Goal: Task Accomplishment & Management: Complete application form

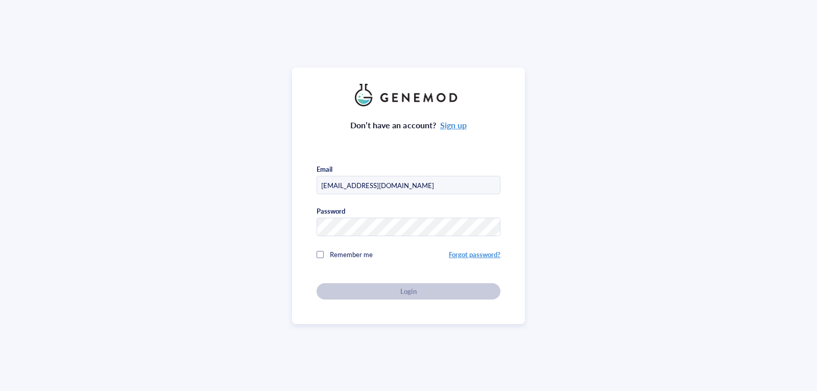
type input "[EMAIL_ADDRESS][DOMAIN_NAME]"
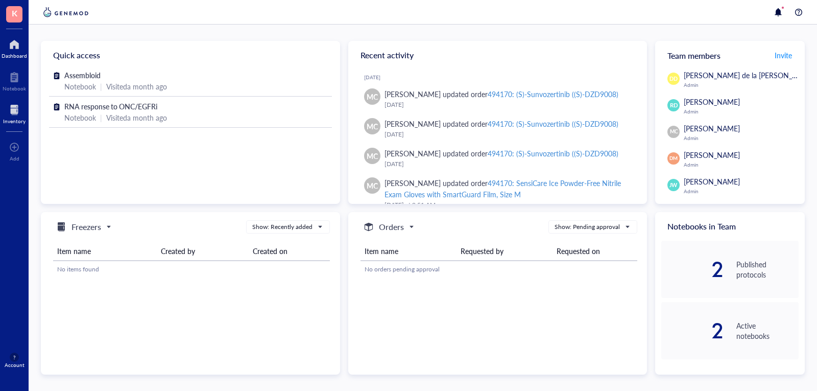
click at [7, 122] on div "Inventory" at bounding box center [14, 121] width 22 height 6
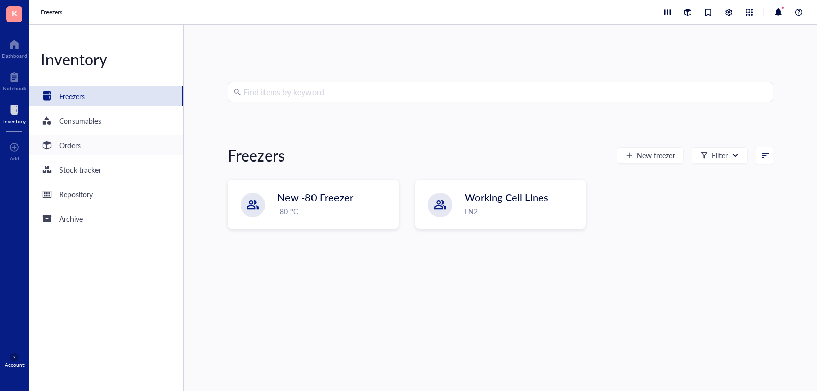
click at [119, 145] on div "Orders" at bounding box center [106, 145] width 155 height 20
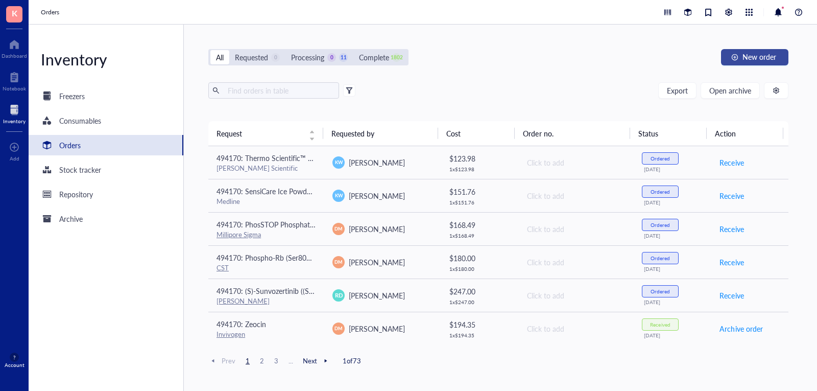
click at [750, 64] on button "New order" at bounding box center [754, 57] width 67 height 16
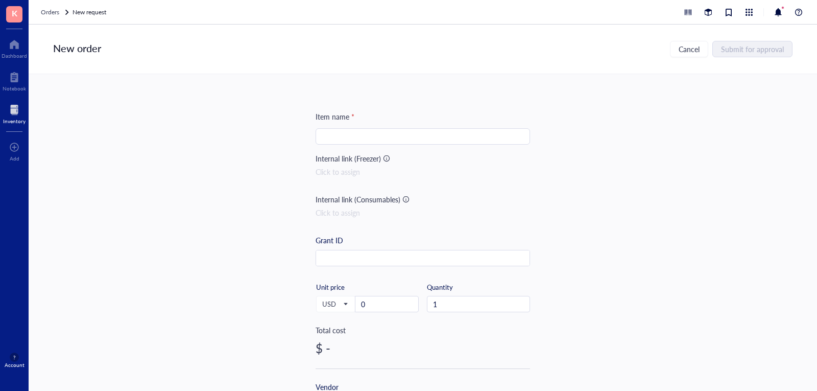
click at [366, 135] on input "search" at bounding box center [423, 136] width 202 height 15
click at [370, 135] on input "search" at bounding box center [423, 136] width 202 height 15
paste input "Microloader 2x96ST."
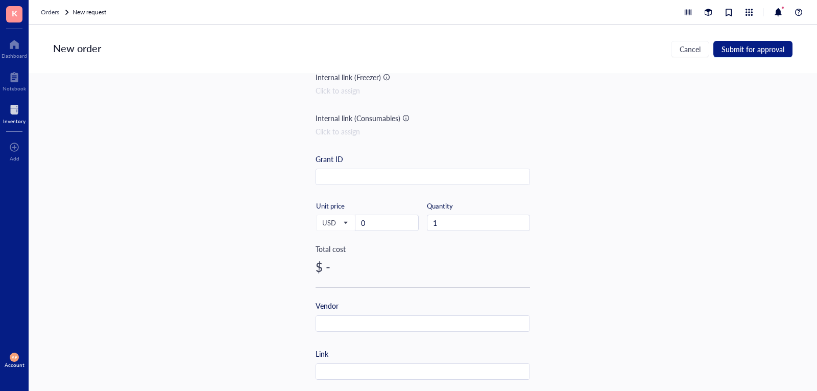
scroll to position [102, 0]
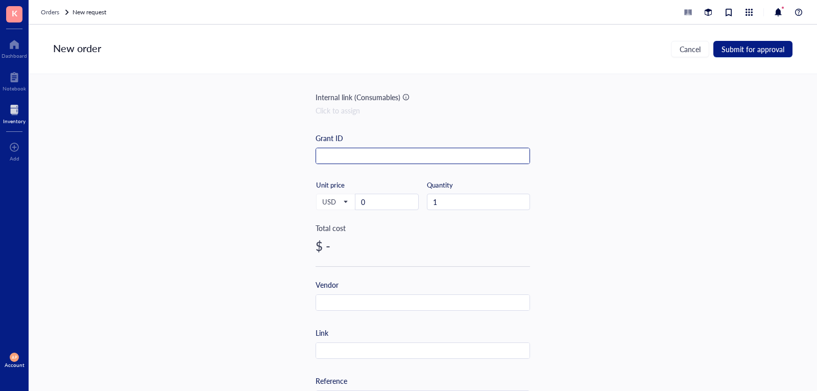
type input "Microloader 2x96ST tips for IUE"
click at [337, 151] on input "text" at bounding box center [422, 156] width 213 height 16
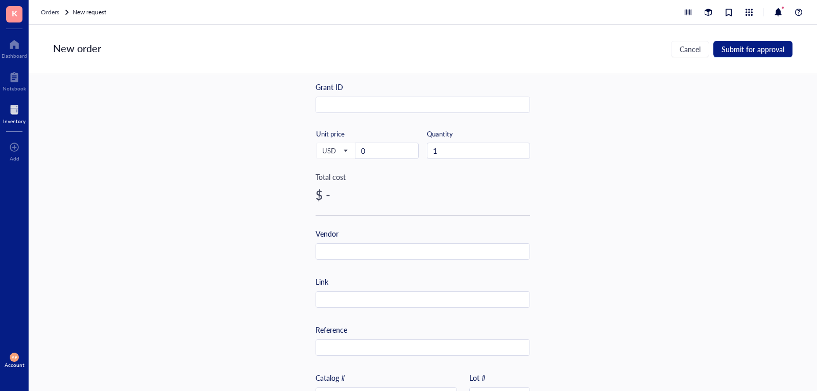
click at [395, 238] on div "Vendor" at bounding box center [422, 244] width 214 height 32
click at [398, 251] on input "text" at bounding box center [422, 252] width 213 height 16
type input "Calibre scientific"
click at [403, 308] on div "Item name * Microloader 2x96ST tips for IUE Internal link (Freezer) Click to as…" at bounding box center [422, 240] width 214 height 565
click at [402, 299] on input "text" at bounding box center [422, 299] width 213 height 16
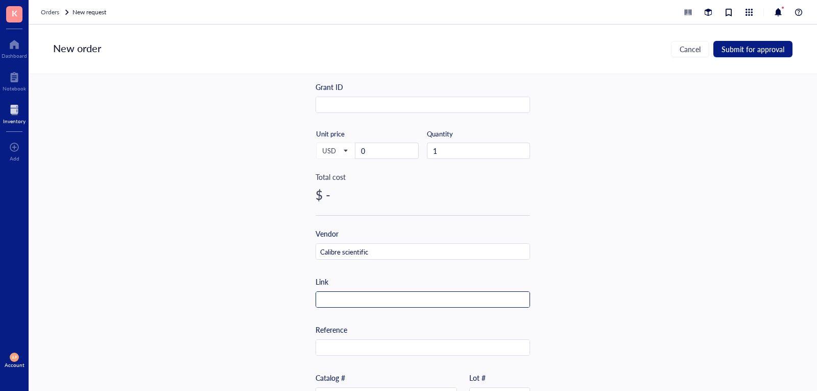
paste input "[URL][DOMAIN_NAME]"
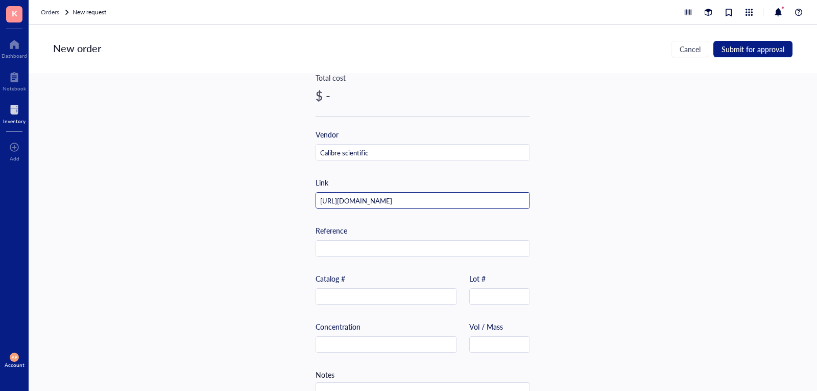
scroll to position [289, 0]
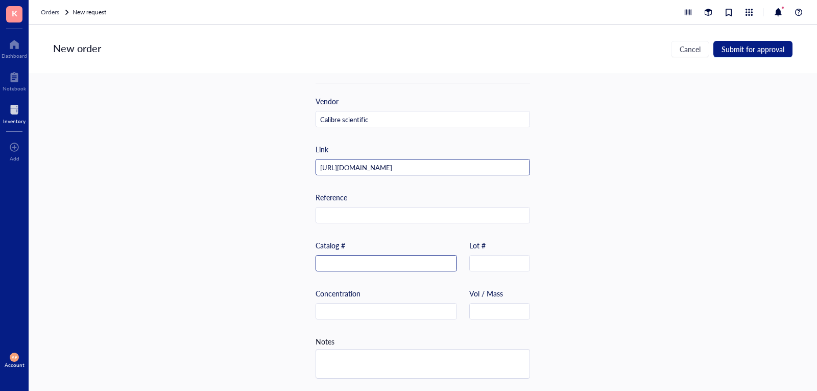
type input "[URL][DOMAIN_NAME]"
drag, startPoint x: 361, startPoint y: 257, endPoint x: 356, endPoint y: 256, distance: 5.1
click at [361, 256] on input "text" at bounding box center [386, 263] width 140 height 16
click at [369, 263] on input "text" at bounding box center [386, 263] width 140 height 16
paste input "EPE-930001007"
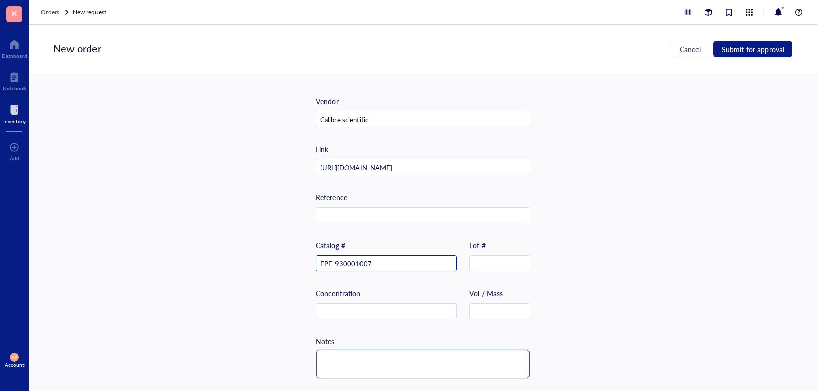
type input "EPE-930001007"
click at [403, 350] on textarea at bounding box center [422, 363] width 213 height 29
type textarea "P"
type textarea "PR"
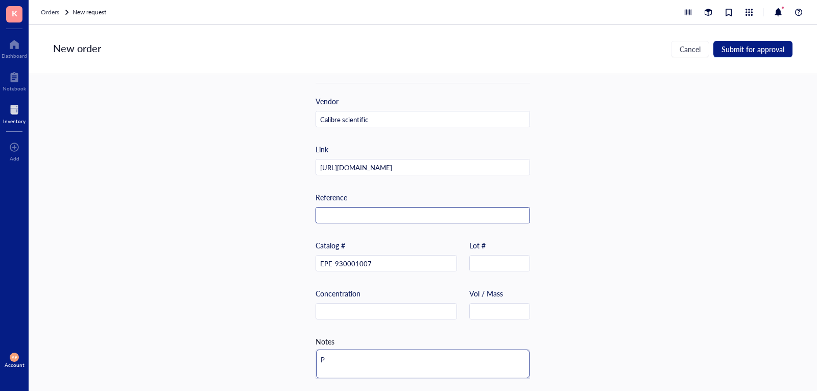
type textarea "PR"
type textarea "PRF"
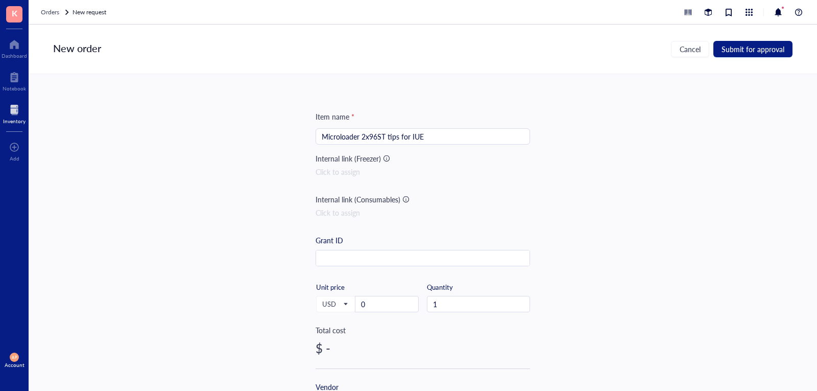
scroll to position [51, 0]
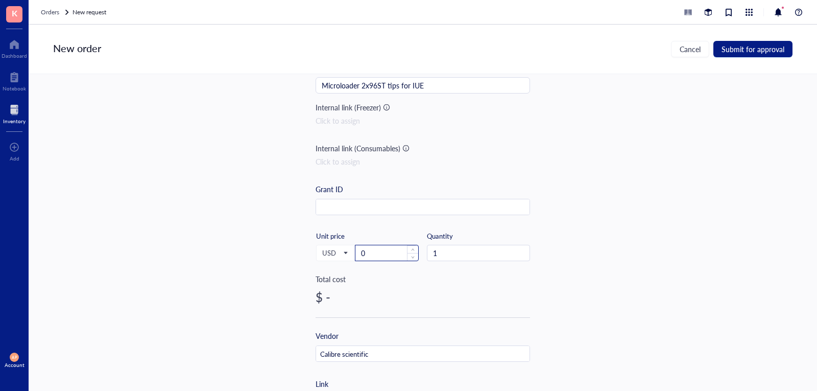
type textarea "PRF"
click at [381, 253] on input "0" at bounding box center [386, 252] width 63 height 15
type input "235"
click at [462, 256] on input "1" at bounding box center [478, 252] width 102 height 15
type input "5"
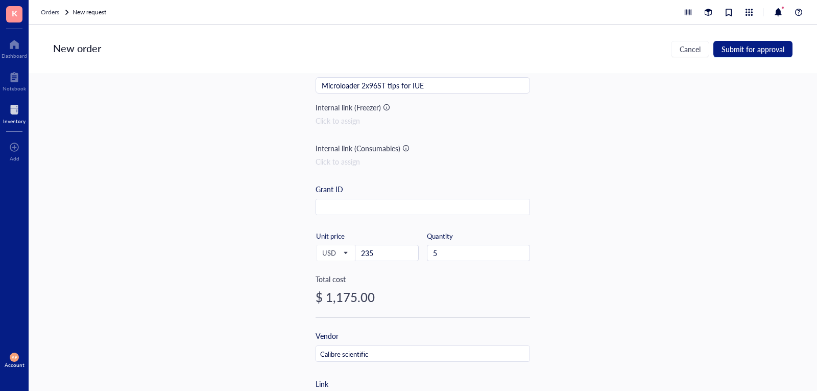
click at [203, 223] on div "Item name * Microloader 2x96ST tips for IUE Internal link (Freezer) Click to as…" at bounding box center [423, 232] width 788 height 317
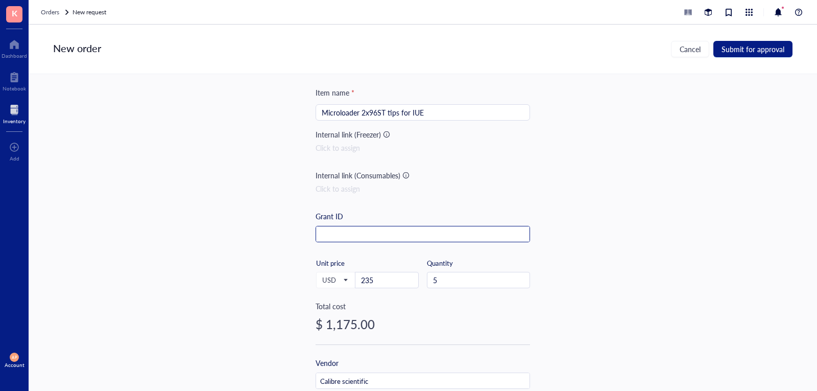
scroll to position [0, 0]
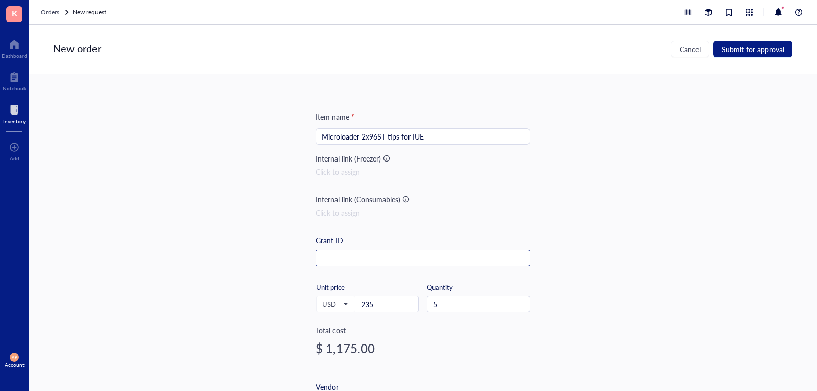
click at [408, 258] on input "text" at bounding box center [422, 258] width 213 height 16
paste input "494170"
type input "494170"
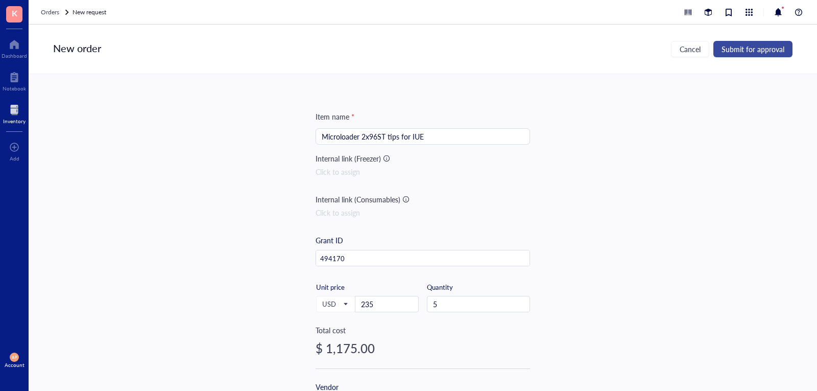
click at [762, 47] on span "Submit for approval" at bounding box center [752, 49] width 63 height 8
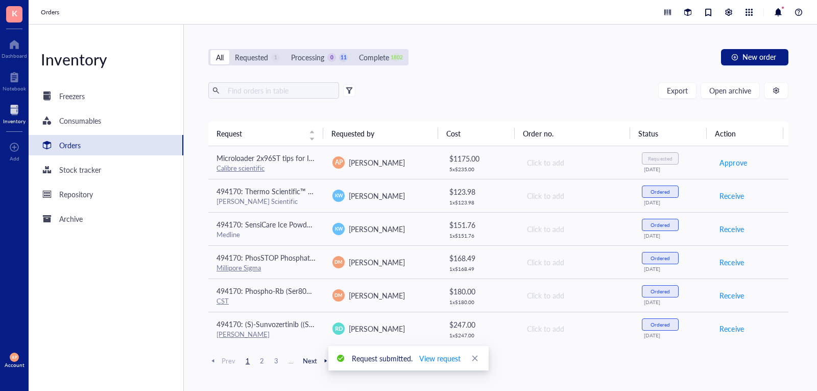
click at [272, 57] on div "1" at bounding box center [275, 57] width 9 height 9
click at [229, 50] on input "Requested 1" at bounding box center [229, 50] width 0 height 0
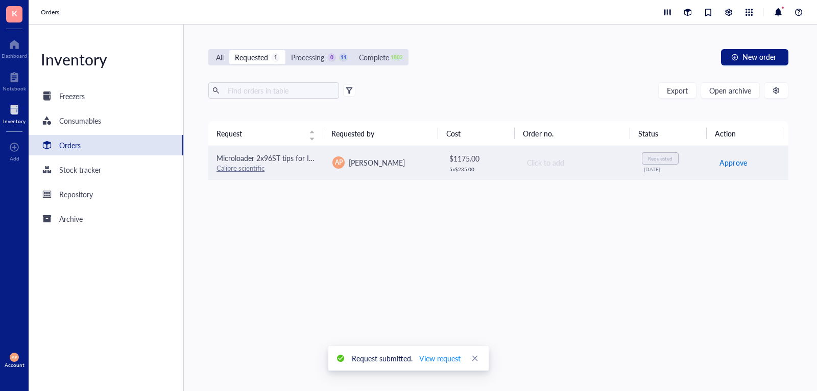
click at [732, 166] on span "Approve" at bounding box center [732, 162] width 27 height 11
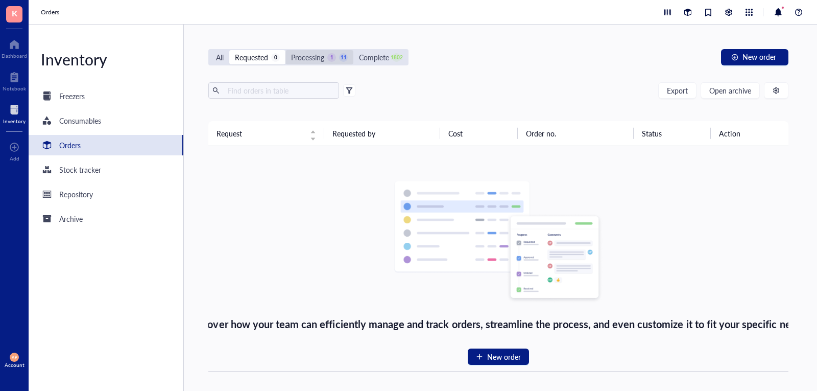
click at [306, 53] on div "Processing" at bounding box center [307, 57] width 33 height 11
click at [285, 50] on input "Processing 1 11" at bounding box center [285, 50] width 0 height 0
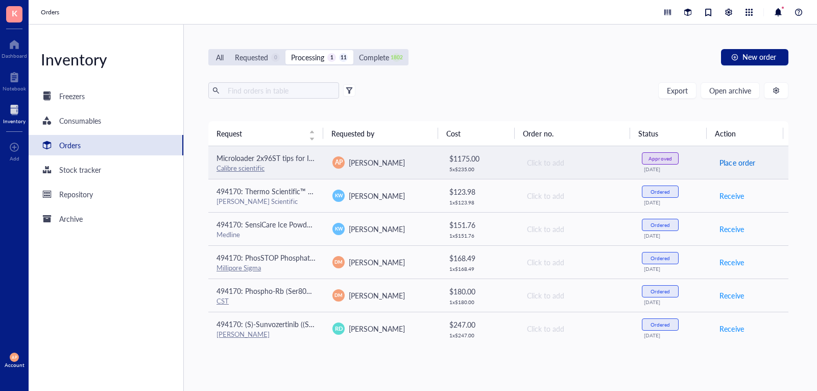
click at [734, 161] on span "Place order" at bounding box center [736, 162] width 35 height 11
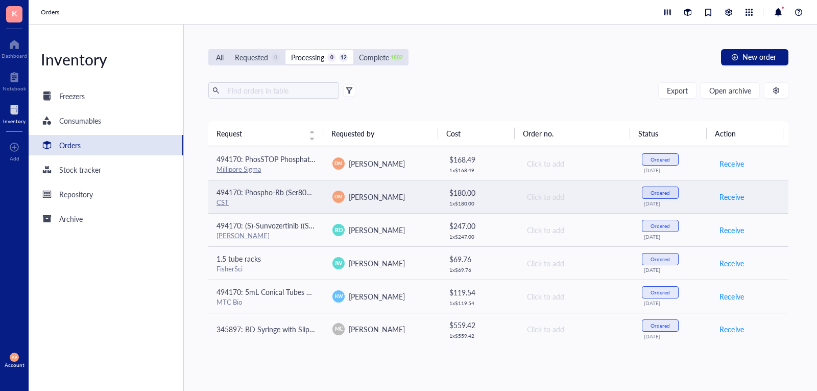
scroll to position [201, 0]
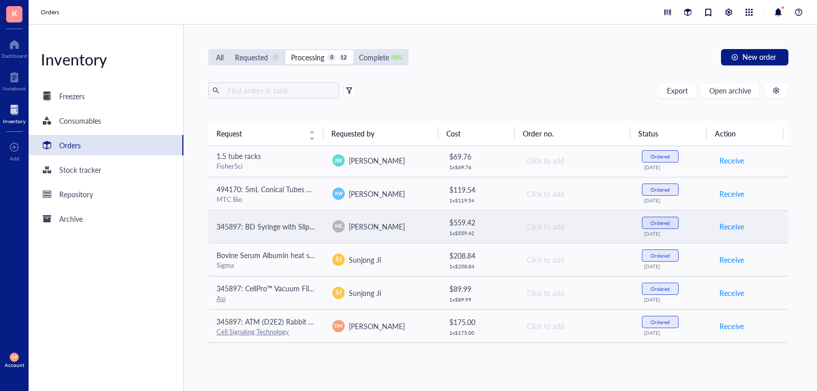
click at [304, 237] on td "345897: BD Syringe with Slip ([PERSON_NAME]) Tips (Without Needle)" at bounding box center [266, 226] width 116 height 33
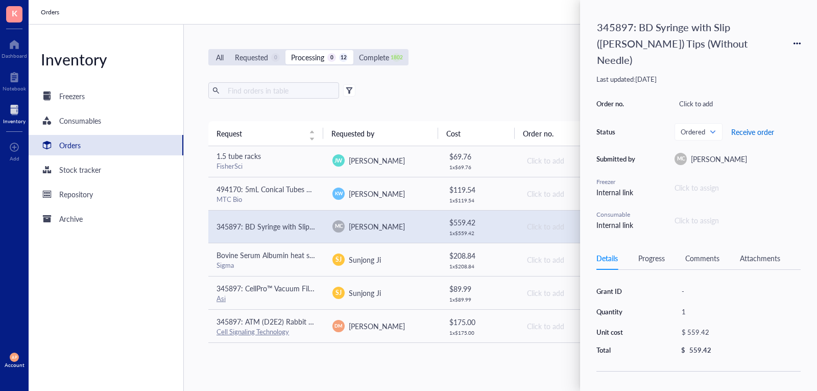
click at [765, 128] on span "Receive order" at bounding box center [752, 132] width 43 height 8
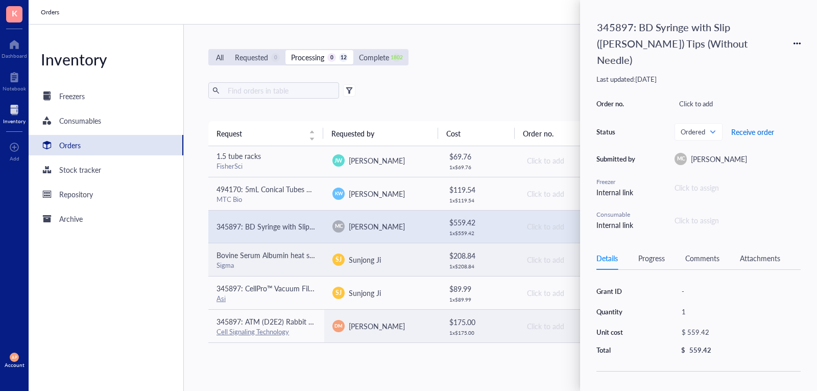
scroll to position [168, 0]
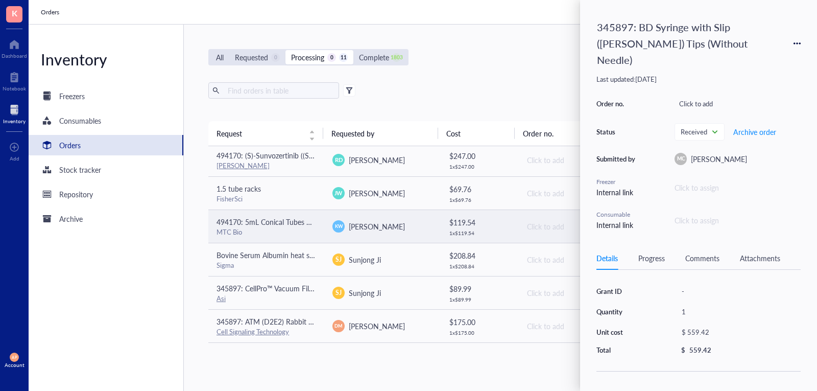
click at [258, 224] on span "494170: 5mL Conical Tubes 500/CS" at bounding box center [273, 221] width 114 height 10
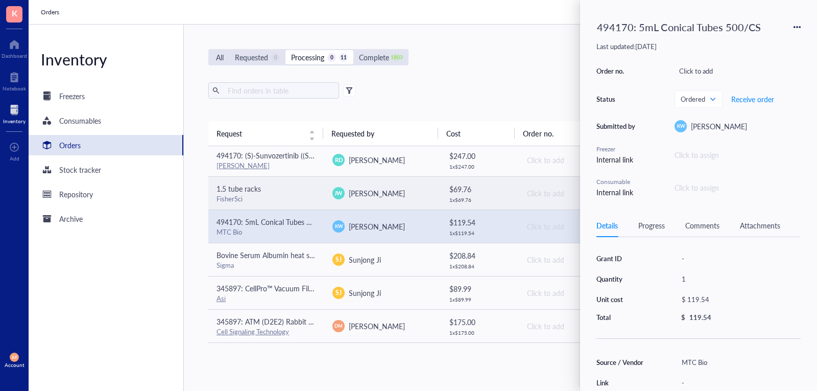
click at [265, 198] on div "FisherSci" at bounding box center [266, 198] width 100 height 9
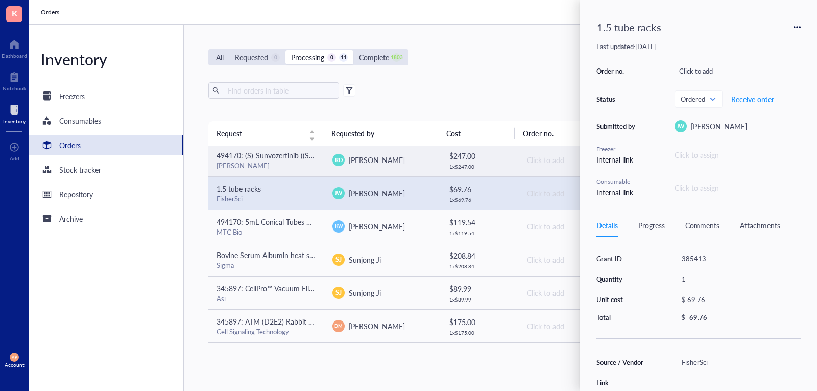
click at [285, 168] on div "[PERSON_NAME]" at bounding box center [266, 165] width 100 height 9
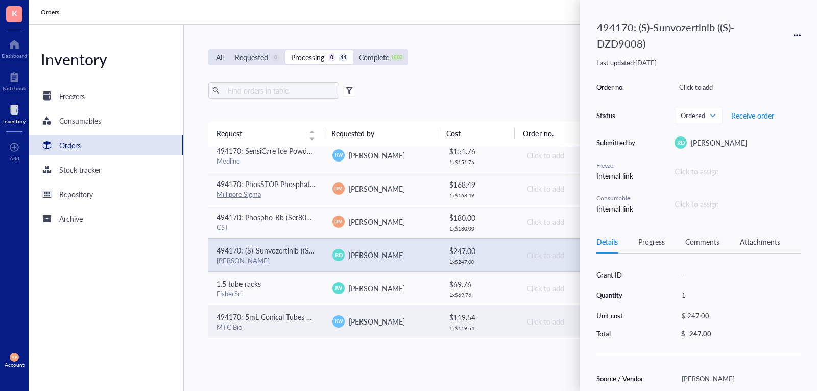
scroll to position [66, 0]
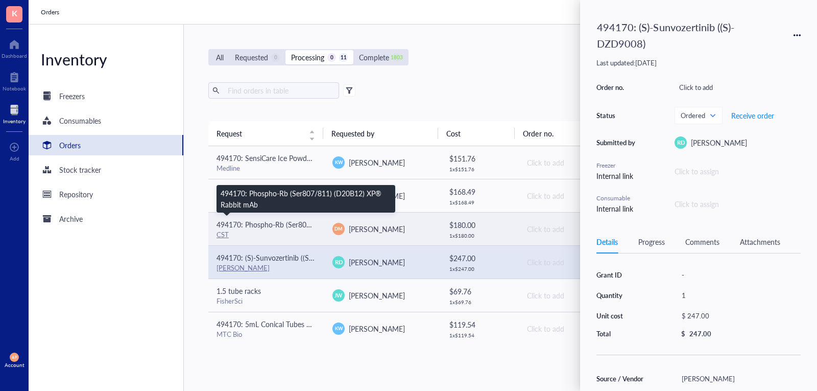
click at [283, 227] on span "494170: Phospho-Rb (Ser807/811) (D20B12) XP® Rabbit mAb" at bounding box center [316, 224] width 201 height 10
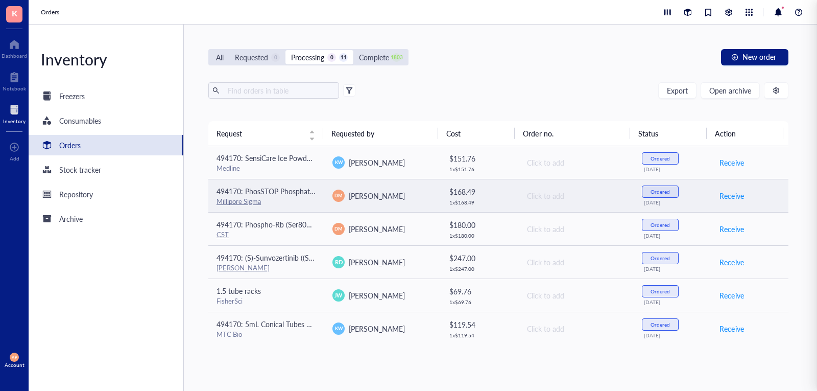
click at [297, 198] on div "Millipore Sigma" at bounding box center [266, 201] width 100 height 9
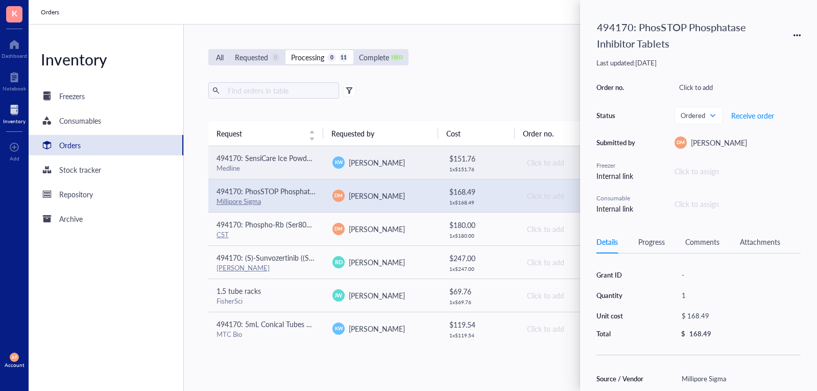
click at [298, 160] on span "494170: SensiCare Ice Powder-Free Nitrile Exam Gloves with SmartGuard Film, Siz…" at bounding box center [352, 158] width 272 height 10
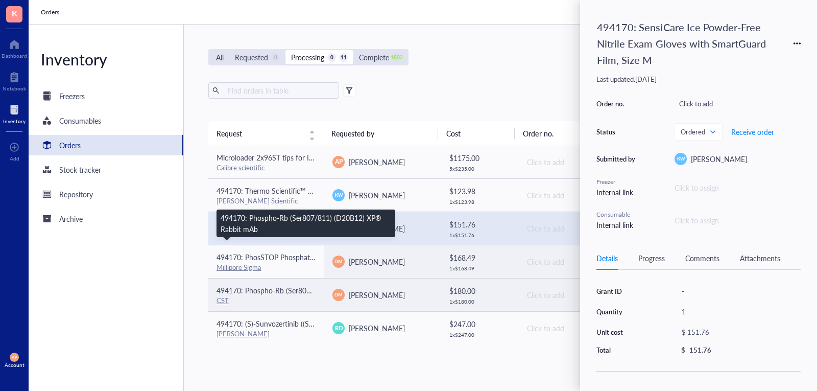
scroll to position [0, 0]
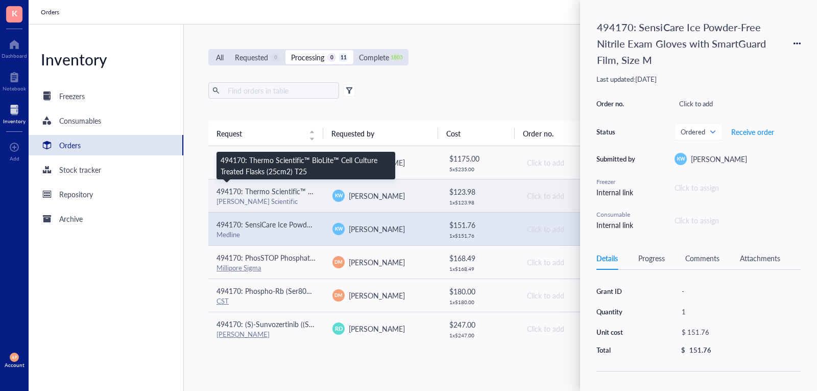
click at [291, 193] on span "494170: Thermo Scientific™ BioLite™ Cell Culture Treated Flasks (25cm2) T25" at bounding box center [339, 191] width 246 height 10
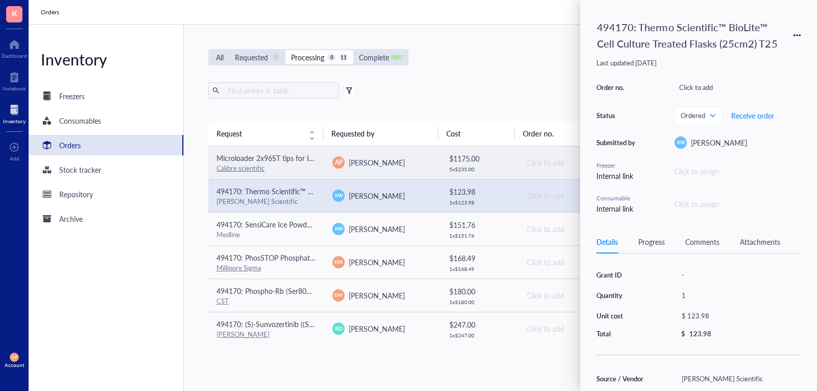
click at [288, 158] on span "Microloader 2x96ST tips for IUE" at bounding box center [267, 158] width 102 height 10
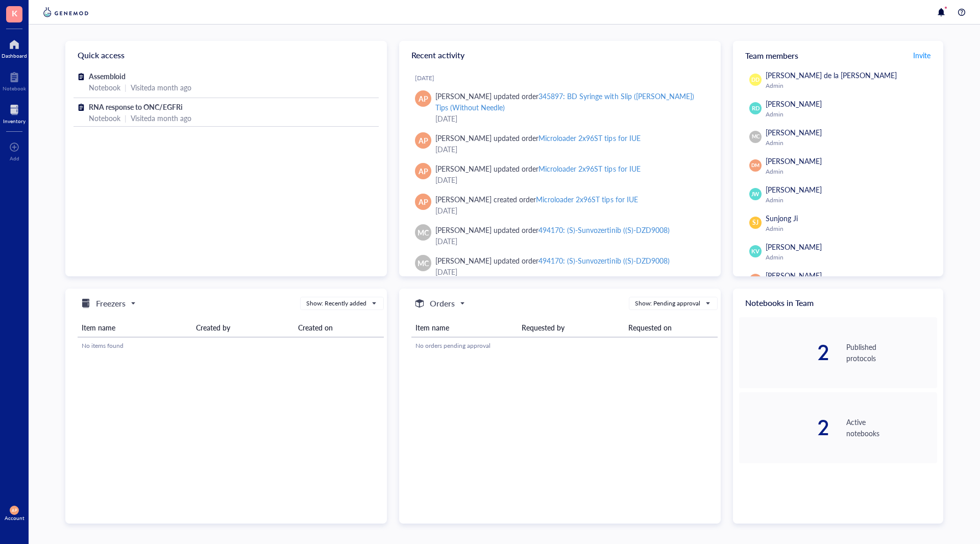
click at [14, 116] on div at bounding box center [14, 110] width 22 height 16
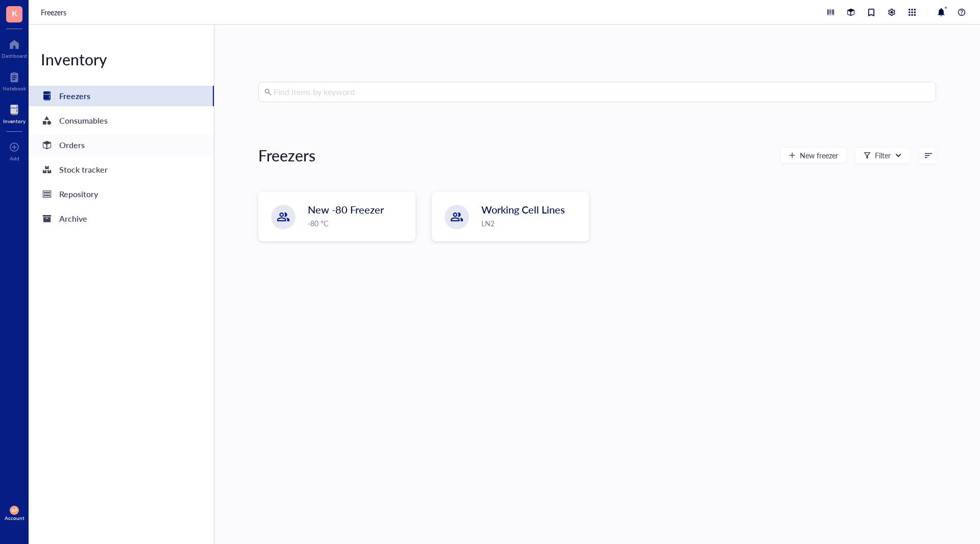
click at [80, 141] on div "Orders" at bounding box center [72, 145] width 26 height 14
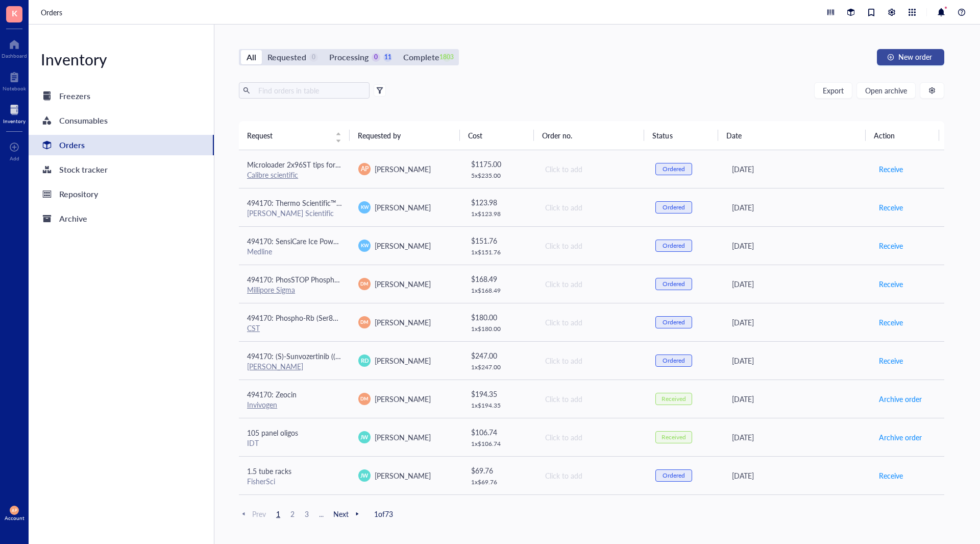
click at [921, 57] on span "New order" at bounding box center [915, 57] width 34 height 8
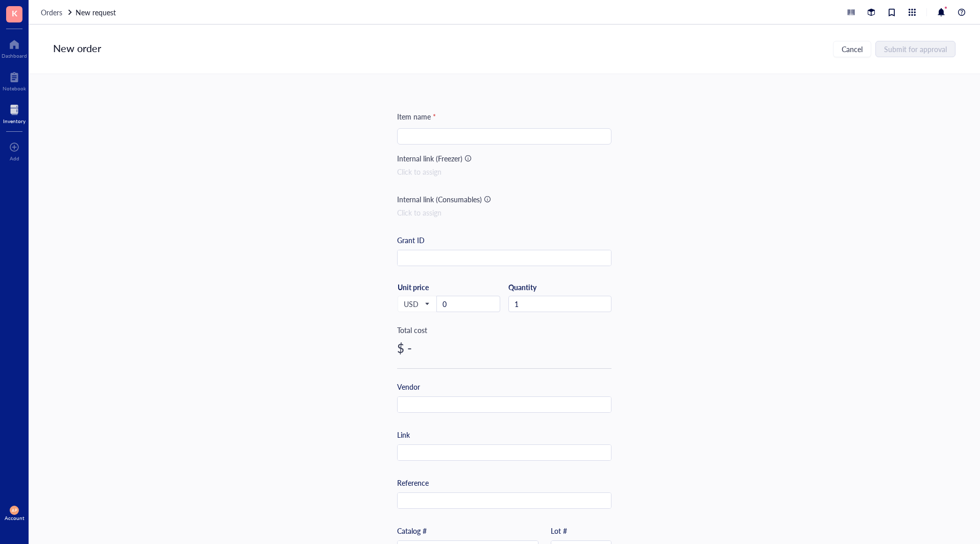
click at [451, 129] on input "search" at bounding box center [504, 136] width 202 height 15
paste input "Corning® Stripettor® Pro Pipet Controller"
type input "Corning® Stripettor® Pro Pipet Controller"
click at [445, 256] on input "text" at bounding box center [504, 258] width 213 height 16
paste input "494170"
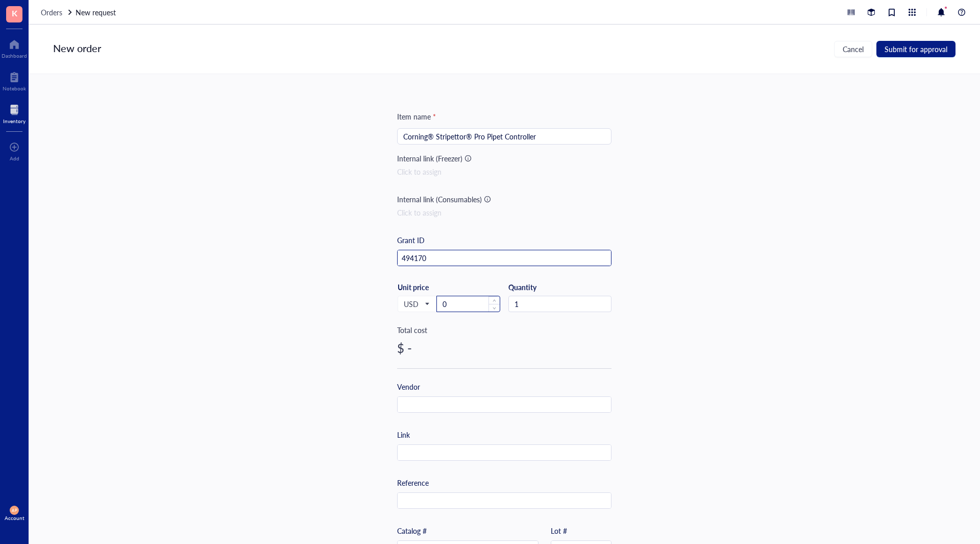
type input "494170"
click at [468, 297] on input "0" at bounding box center [468, 303] width 63 height 15
click at [461, 409] on input "text" at bounding box center [504, 405] width 213 height 16
type input "Thermo --> corning"
click at [491, 507] on input "text" at bounding box center [504, 501] width 213 height 16
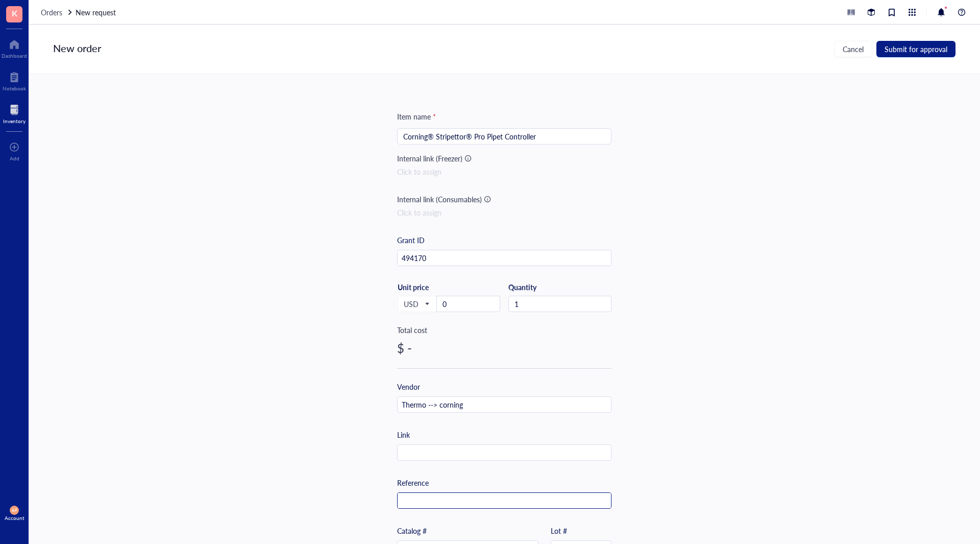
scroll to position [51, 0]
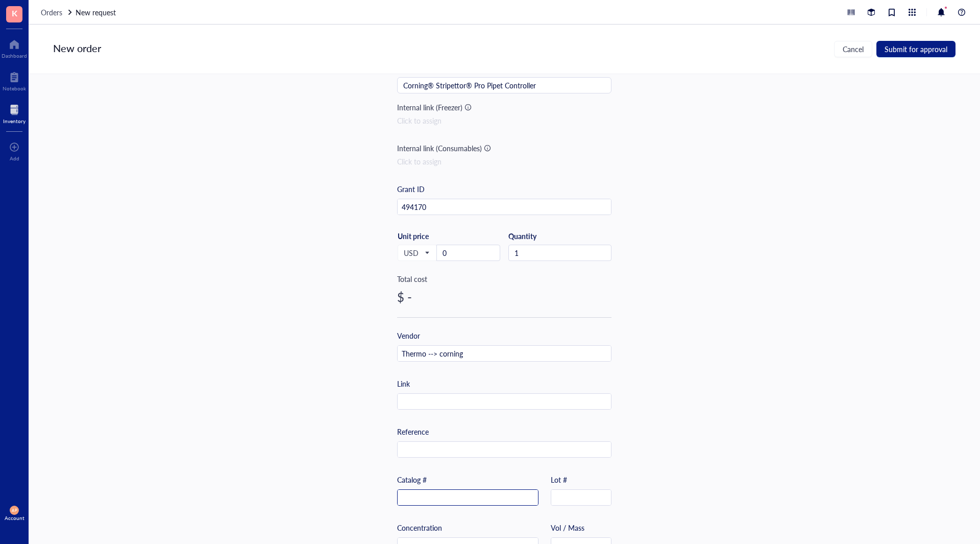
click at [472, 503] on input "text" at bounding box center [468, 498] width 140 height 16
paste input "01001023"
click at [406, 496] on input "01001023" at bounding box center [468, 498] width 140 height 16
type input "01001023"
click at [446, 396] on input "text" at bounding box center [504, 402] width 213 height 16
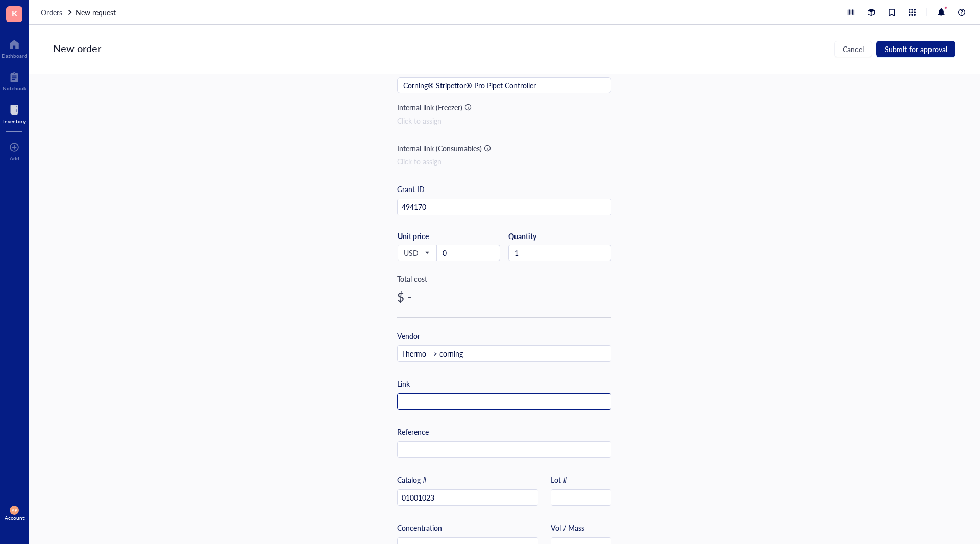
paste input "https://ecatalog.corning.com/life-sciences/b2c/US/en/Equipment/Liquid-Handling-…"
type input "https://ecatalog.corning.com/life-sciences/b2c/US/en/Equipment/Liquid-Handling-…"
click at [471, 258] on input "0" at bounding box center [468, 252] width 63 height 15
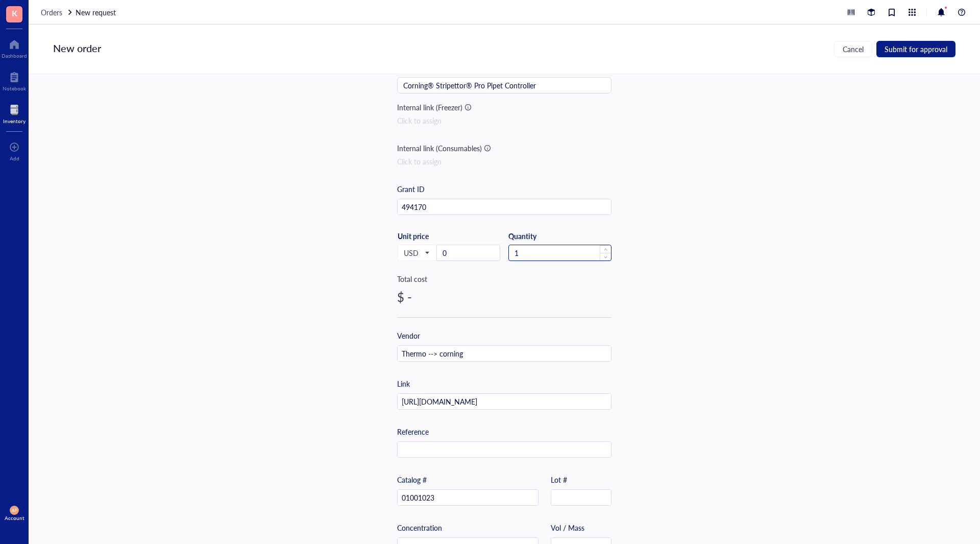
click at [561, 246] on div "Quantity 1" at bounding box center [559, 246] width 103 height 30
click at [561, 259] on input "1" at bounding box center [560, 252] width 102 height 15
type input "3"
drag, startPoint x: 475, startPoint y: 262, endPoint x: 474, endPoint y: 257, distance: 5.2
click at [475, 258] on div "USD Unit price 0" at bounding box center [448, 252] width 103 height 42
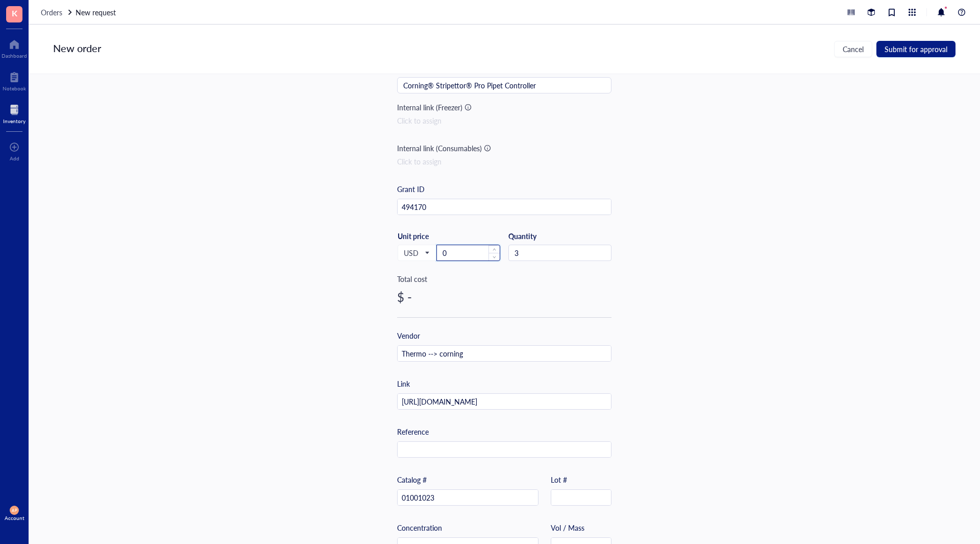
click at [473, 256] on input "0" at bounding box center [468, 252] width 63 height 15
type input "312.79"
click at [248, 319] on div "Item name * Corning® Stripettor® Pro Pipet Controller Internal link (Freezer) C…" at bounding box center [505, 309] width 952 height 470
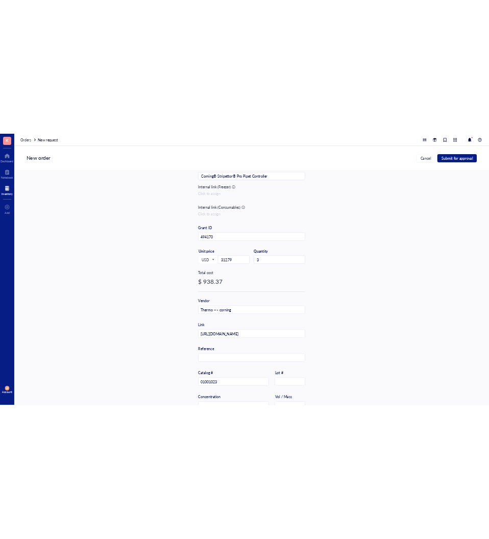
scroll to position [136, 0]
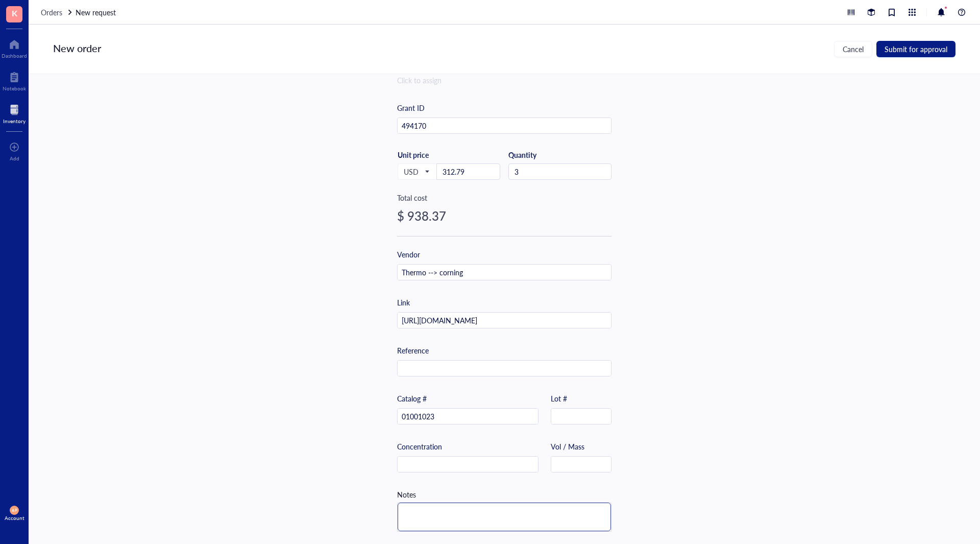
click at [495, 513] on textarea at bounding box center [504, 516] width 213 height 29
type textarea "c"
type textarea "co"
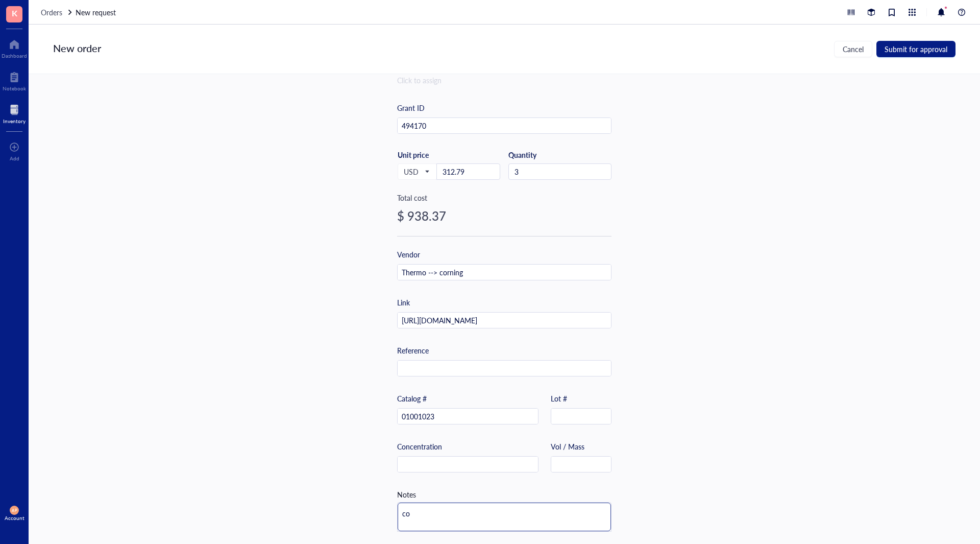
type textarea "cor"
type textarea "corn"
type textarea "corni"
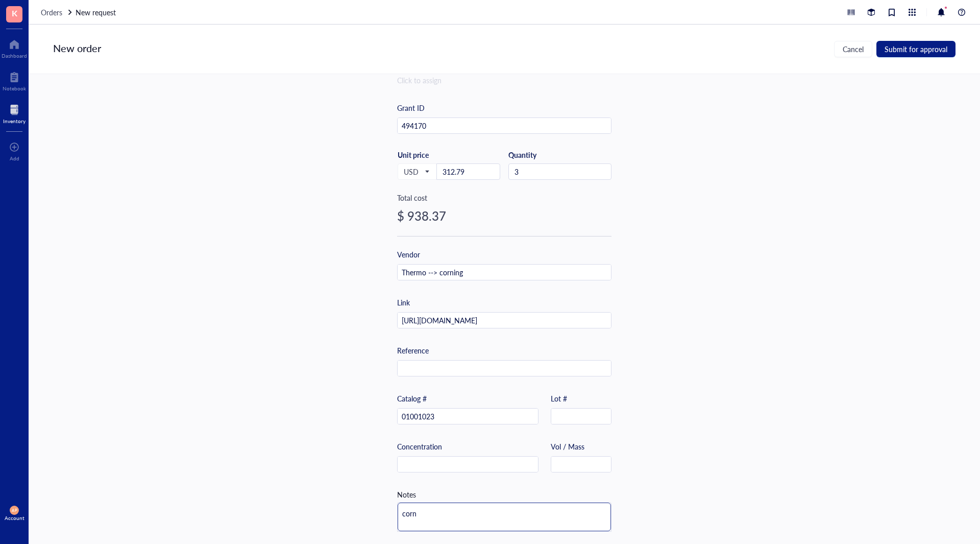
type textarea "corni"
type textarea "cornin"
type textarea "corning"
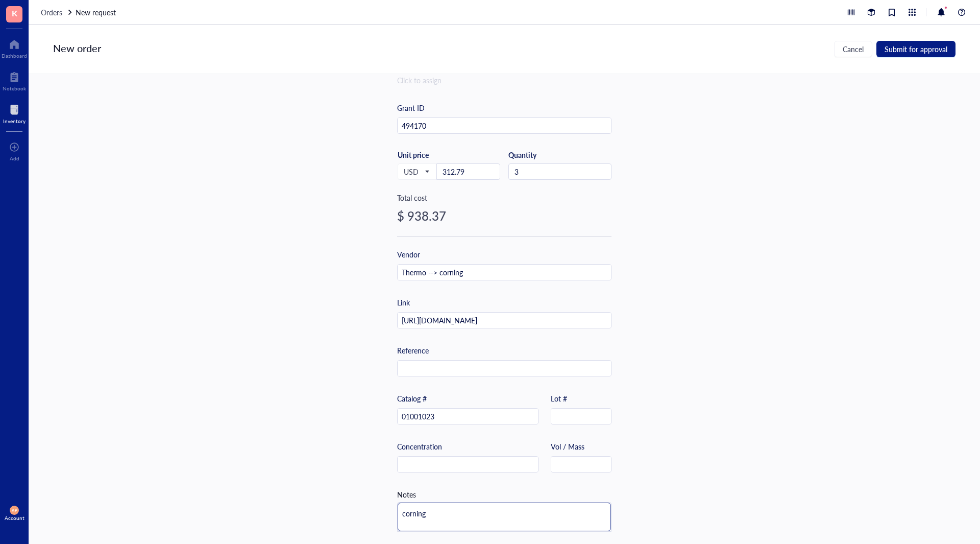
type textarea "corning,"
type textarea "corning, o"
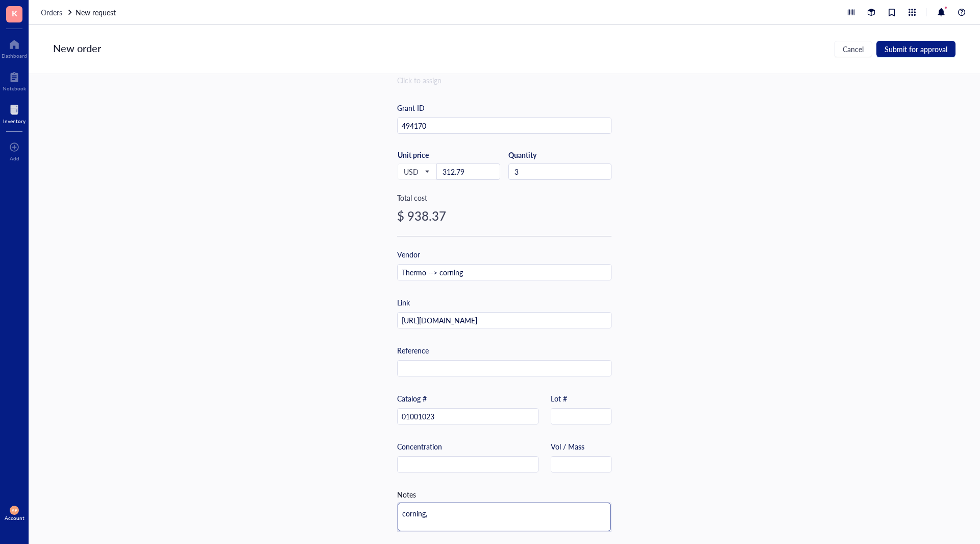
type textarea "corning, o"
type textarea "corning, or"
type textarea "corning, ord"
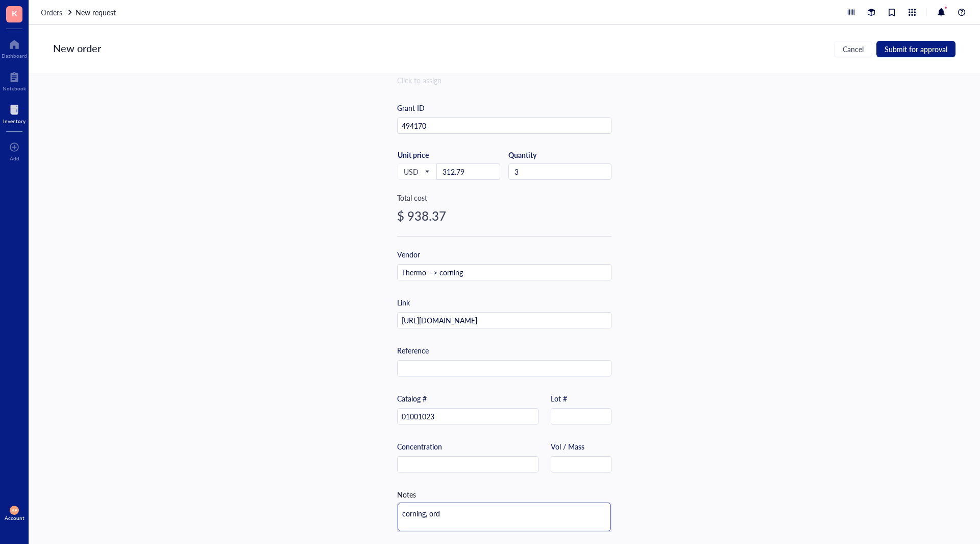
type textarea "corning, orde"
type textarea "corning, order"
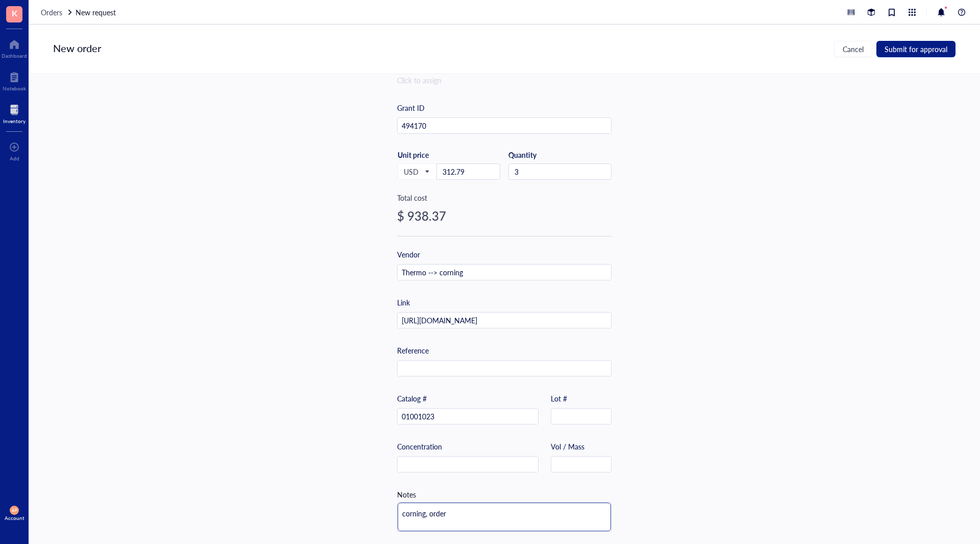
type textarea "corning, order"
type textarea "corning, order f"
type textarea "corning, order fr"
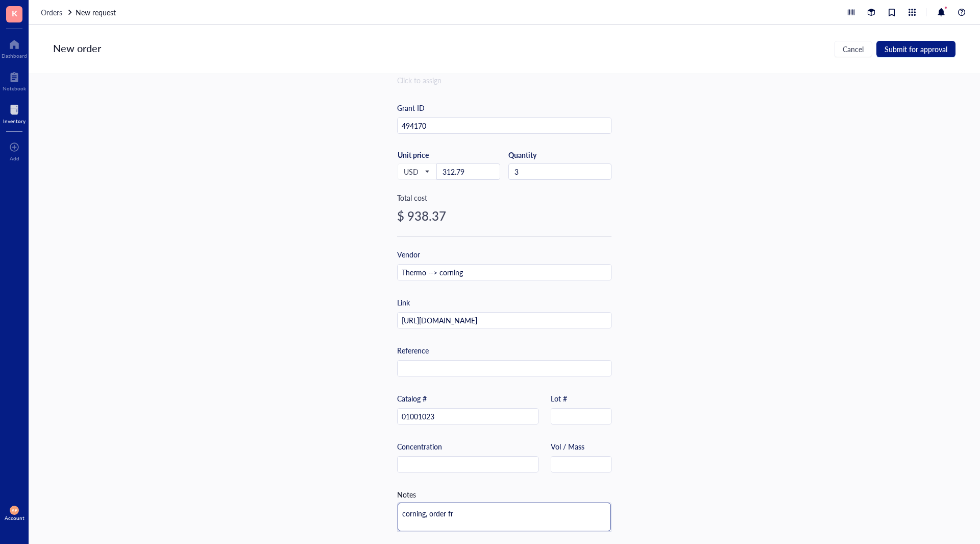
type textarea "corning, order fro"
type textarea "corning, order from"
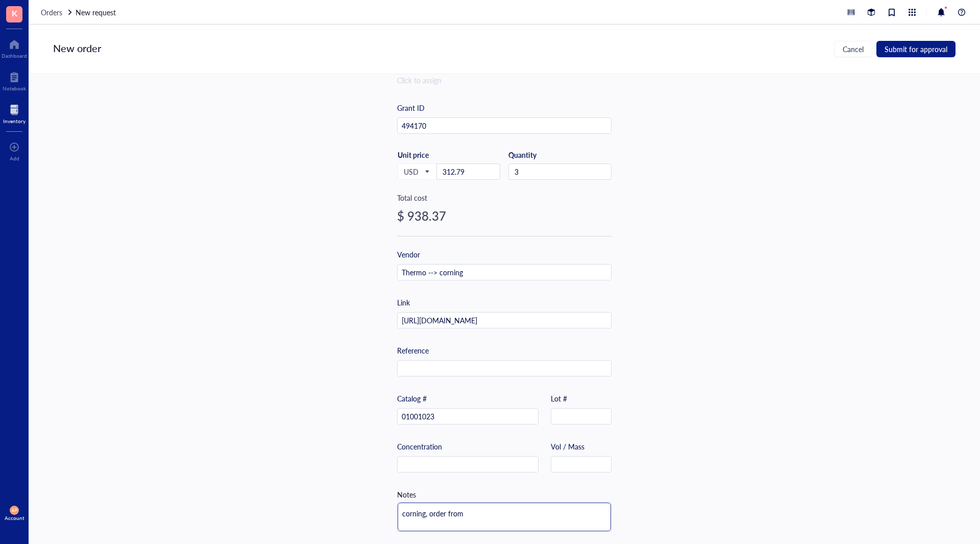
type textarea "corning, order from"
type textarea "corning, order from f"
type textarea "corning, order from fi"
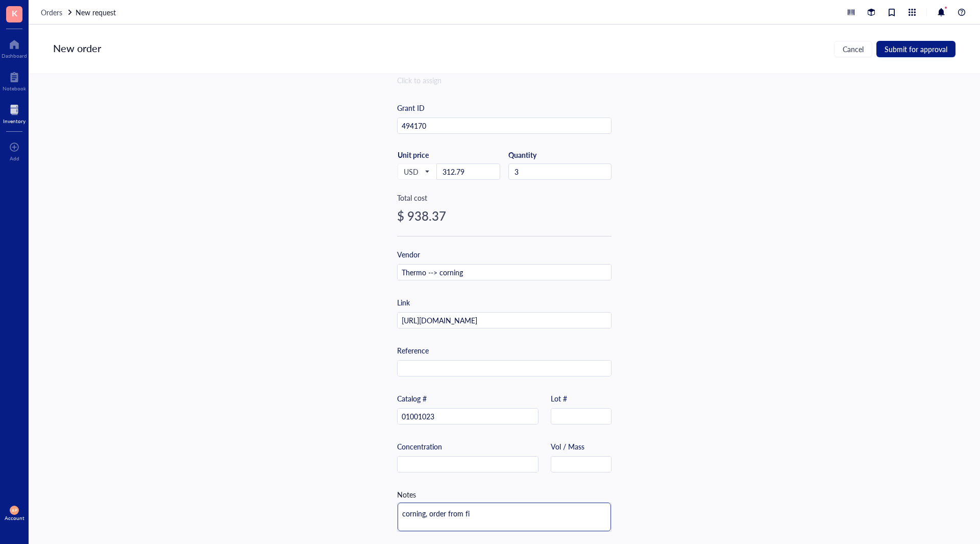
type textarea "corning, order from fis"
type textarea "corning, order from fish"
type textarea "corning, order from fishe"
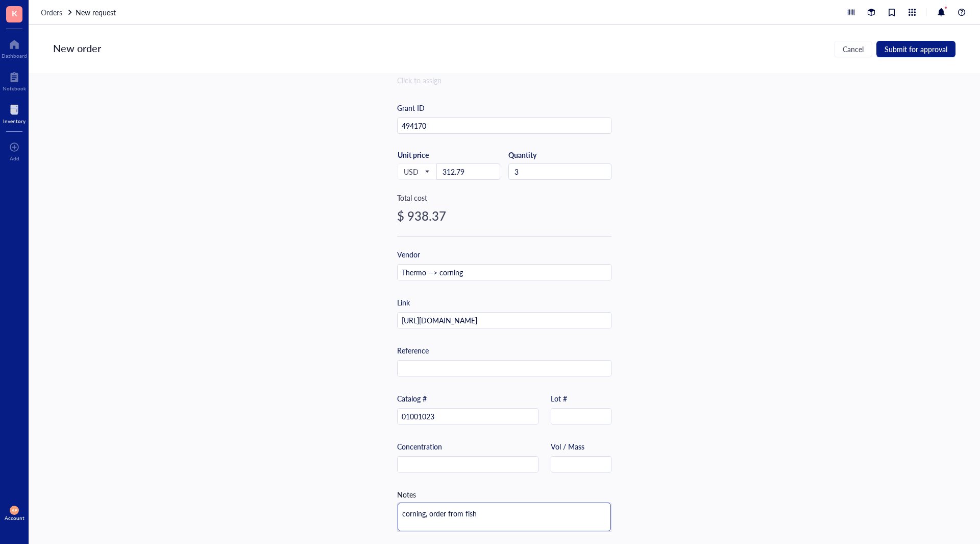
type textarea "corning, order from fishe"
type textarea "corning, order from fisher"
type textarea "corning, order from fisher,"
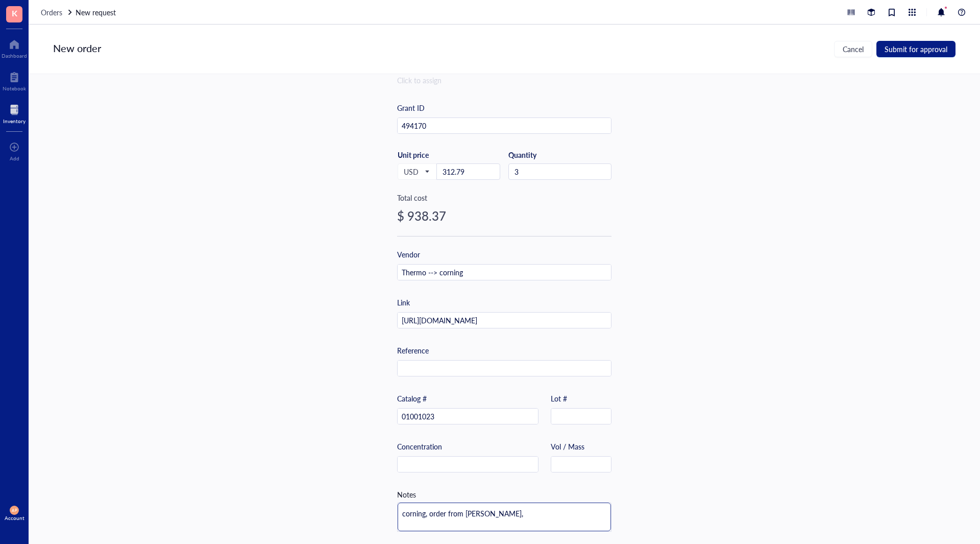
type textarea "corning, order from fisher,"
type textarea "corning, order from fisher, c"
type textarea "corning, order from fisher, ch"
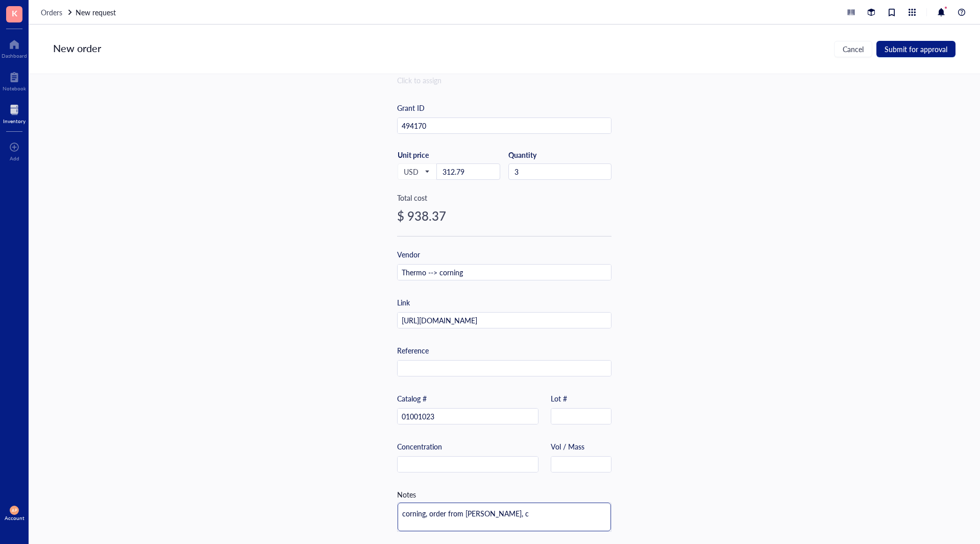
type textarea "corning, order from fisher, ch"
type textarea "corning, order from fisher, che"
type textarea "corning, order from fisher, chea"
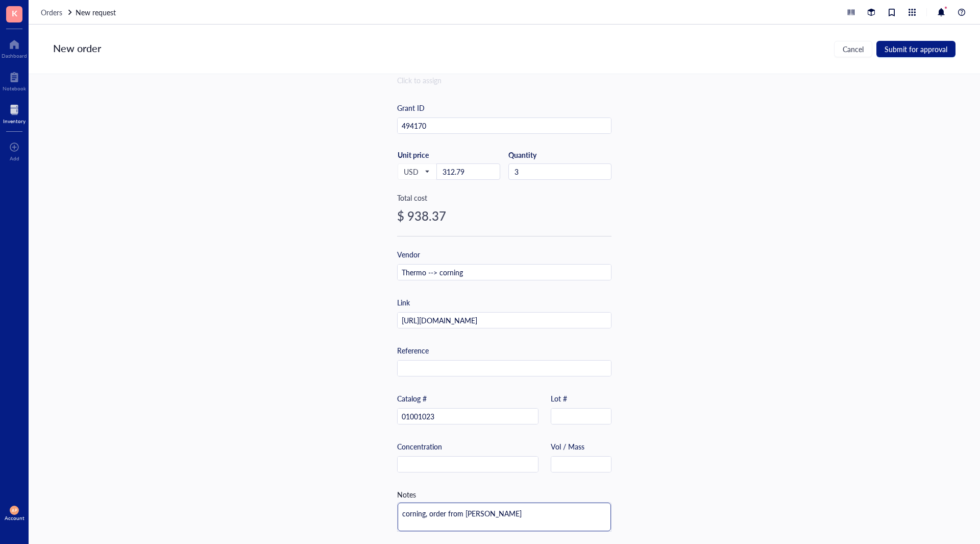
type textarea "corning, order from fisher, cheap"
type textarea "corning, order from fisher, cheape"
type textarea "corning, order from fisher, cheaper"
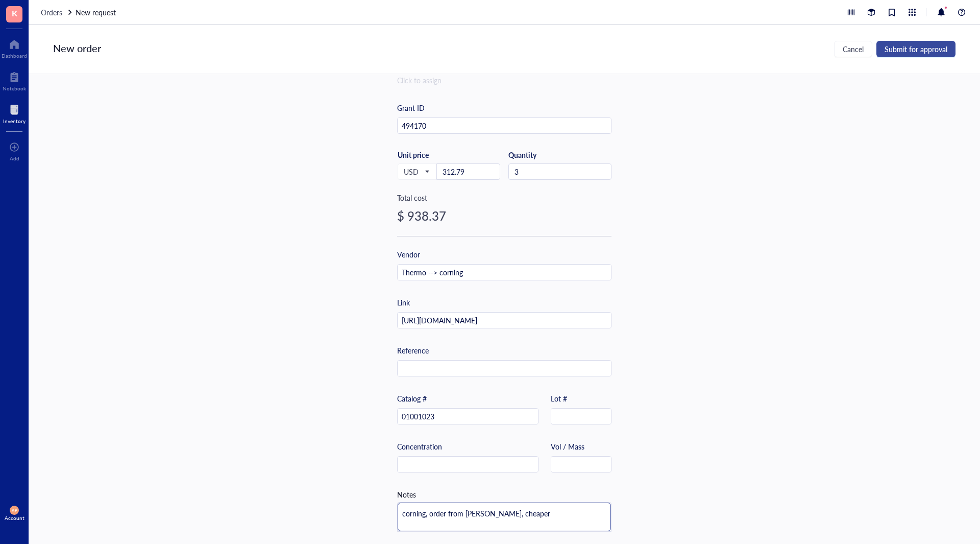
type textarea "corning, order from fisher, cheaper"
click at [918, 46] on span "Submit for approval" at bounding box center [916, 49] width 63 height 8
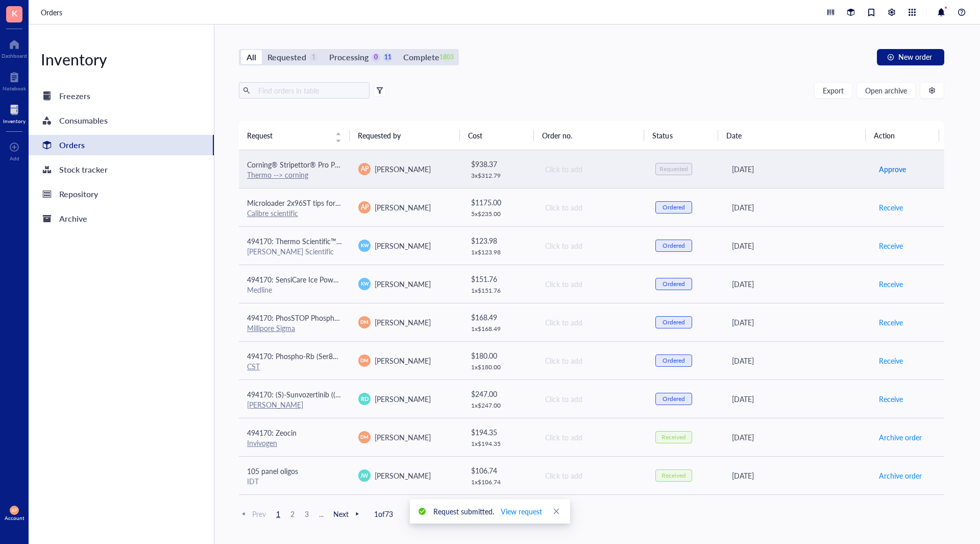
click at [894, 169] on span "Approve" at bounding box center [892, 168] width 27 height 11
click at [894, 169] on span "Place order" at bounding box center [896, 168] width 35 height 11
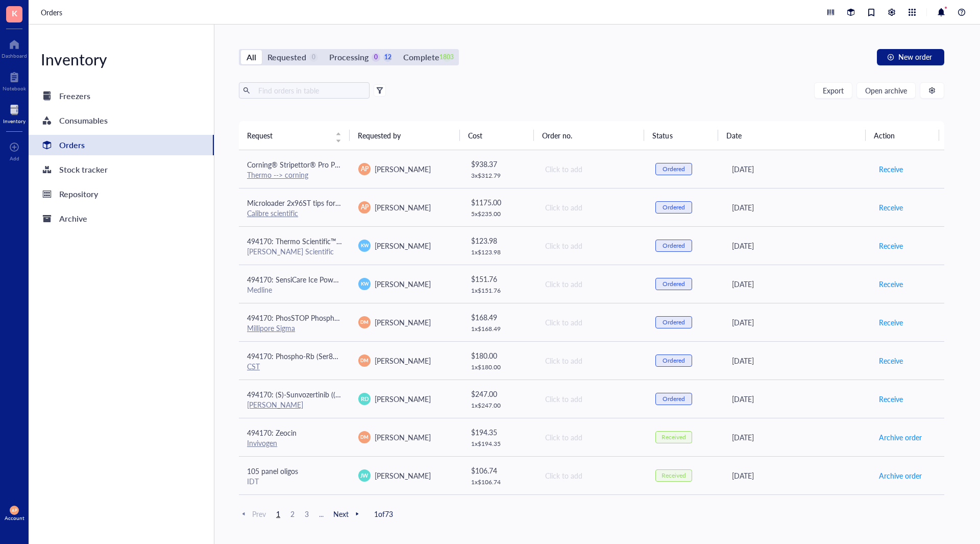
click at [534, 80] on div "All Requested 0 Processing 0 12 Complete 1803 New order Export Open archive Req…" at bounding box center [591, 284] width 755 height 519
